Goal: Task Accomplishment & Management: Manage account settings

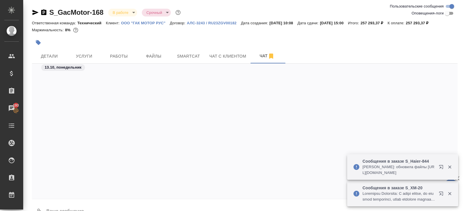
scroll to position [6593, 0]
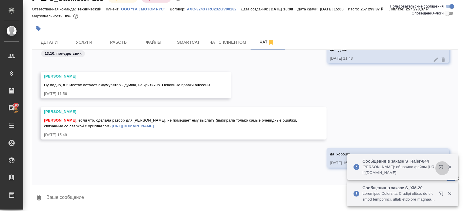
click at [441, 168] on icon "button" at bounding box center [441, 168] width 7 height 7
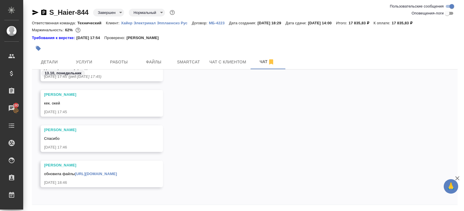
scroll to position [4192, 0]
click at [85, 172] on link "https://drive.awatera.com/apps/files/files/10690449?dir=/Shares/%D0%A5%D0%B0%D0…" at bounding box center [96, 174] width 42 height 4
click at [35, 13] on icon "button" at bounding box center [35, 12] width 6 height 5
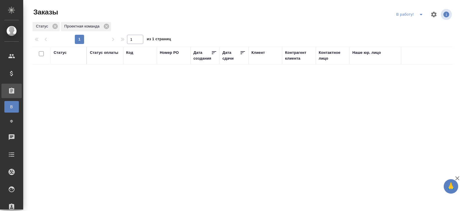
click at [421, 15] on icon "split button" at bounding box center [420, 14] width 3 height 1
click at [416, 24] on li "ПМ" at bounding box center [410, 25] width 32 height 9
